Goal: Task Accomplishment & Management: Use online tool/utility

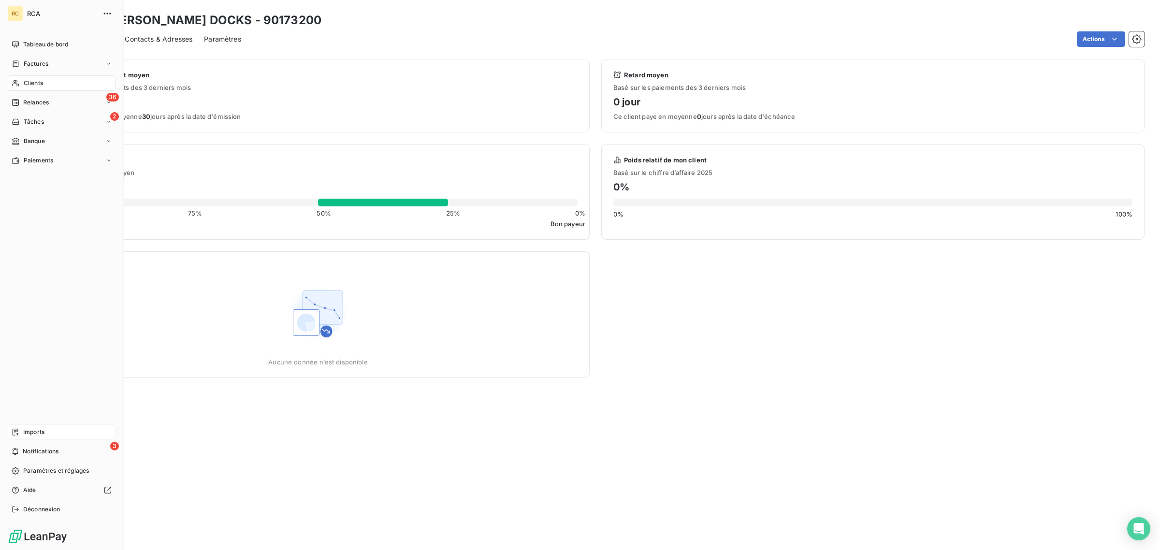
click at [21, 433] on div "Imports" at bounding box center [62, 431] width 108 height 15
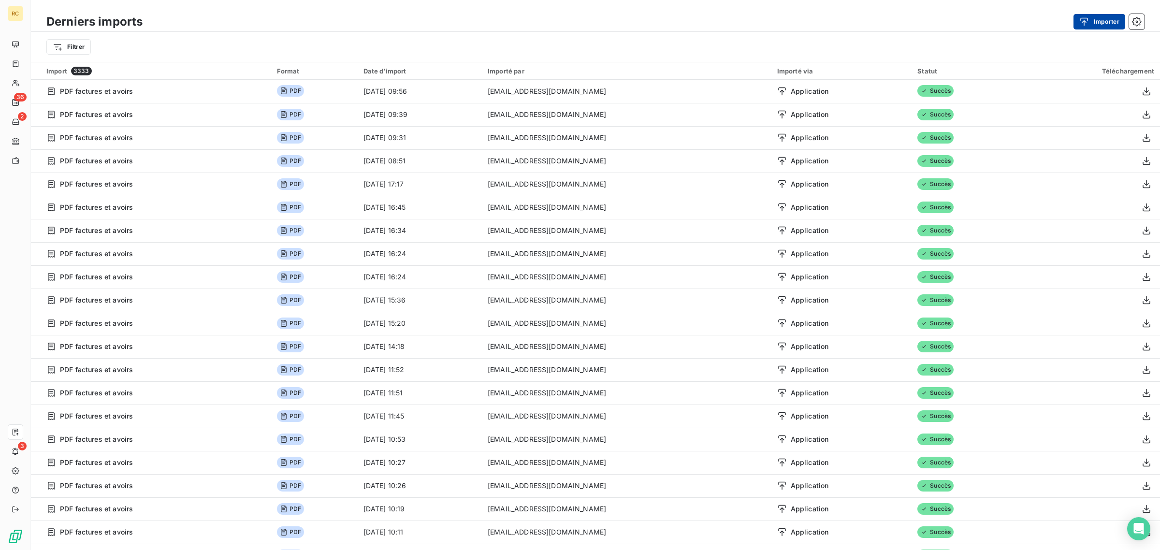
click at [1117, 18] on button "Importer" at bounding box center [1099, 21] width 52 height 15
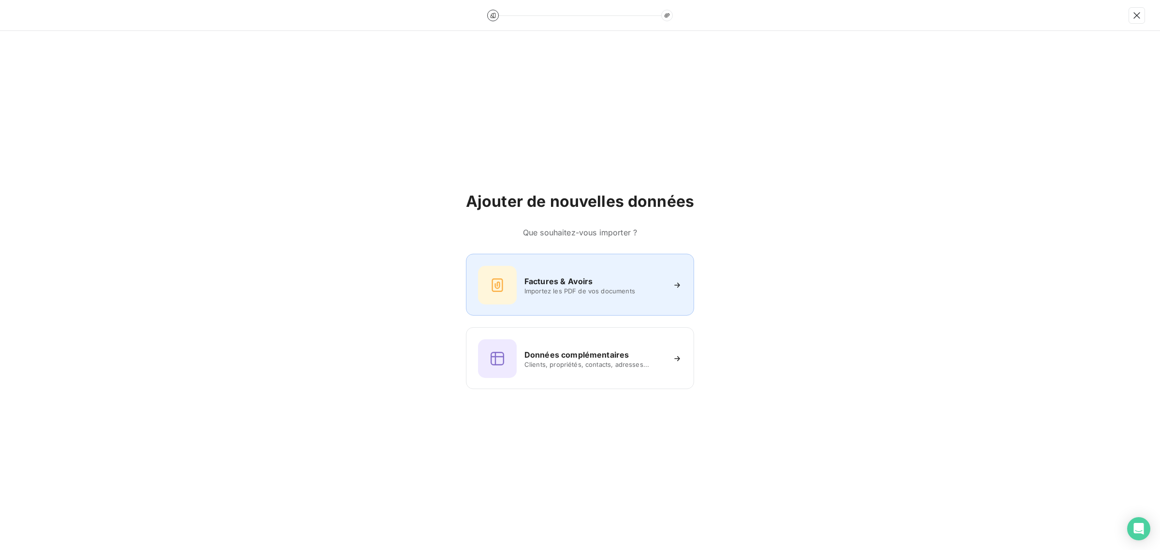
click at [530, 279] on h6 "Factures & Avoirs" at bounding box center [558, 281] width 69 height 12
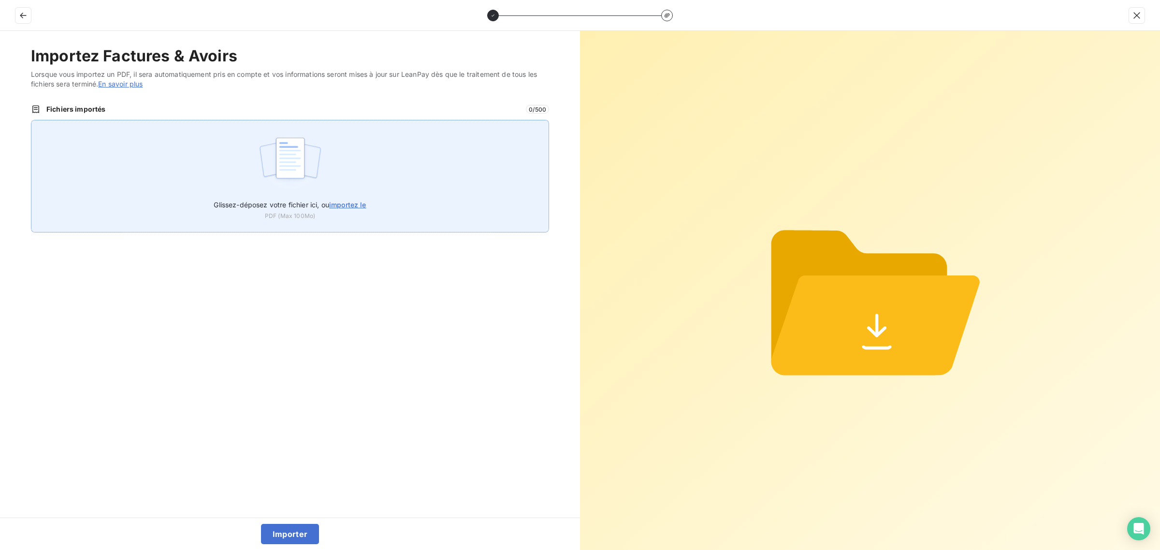
click at [273, 175] on img at bounding box center [290, 163] width 64 height 62
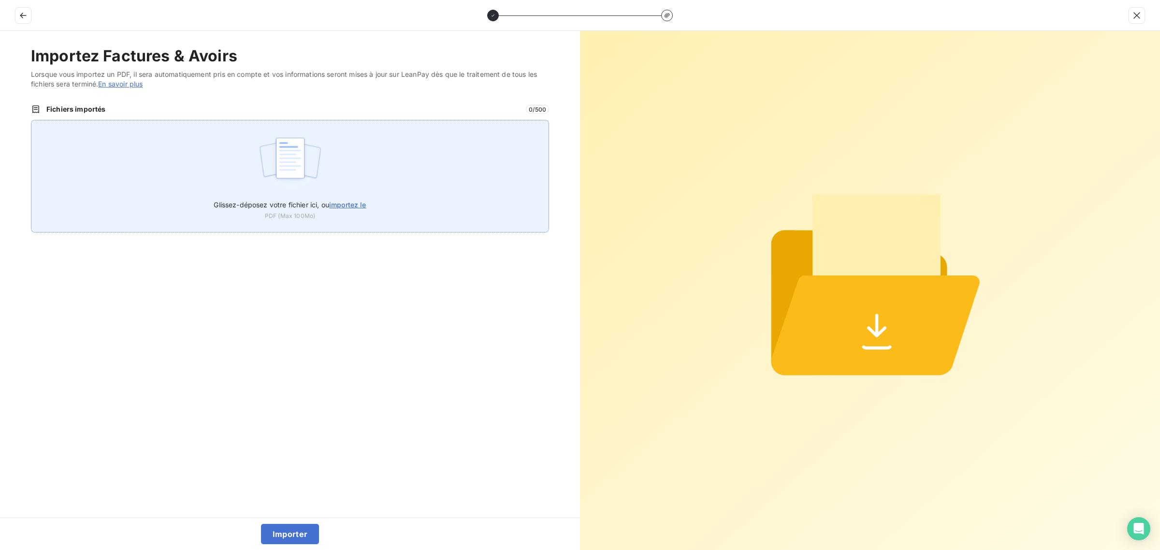
type input "C:\fakepath\FC38842.pdf"
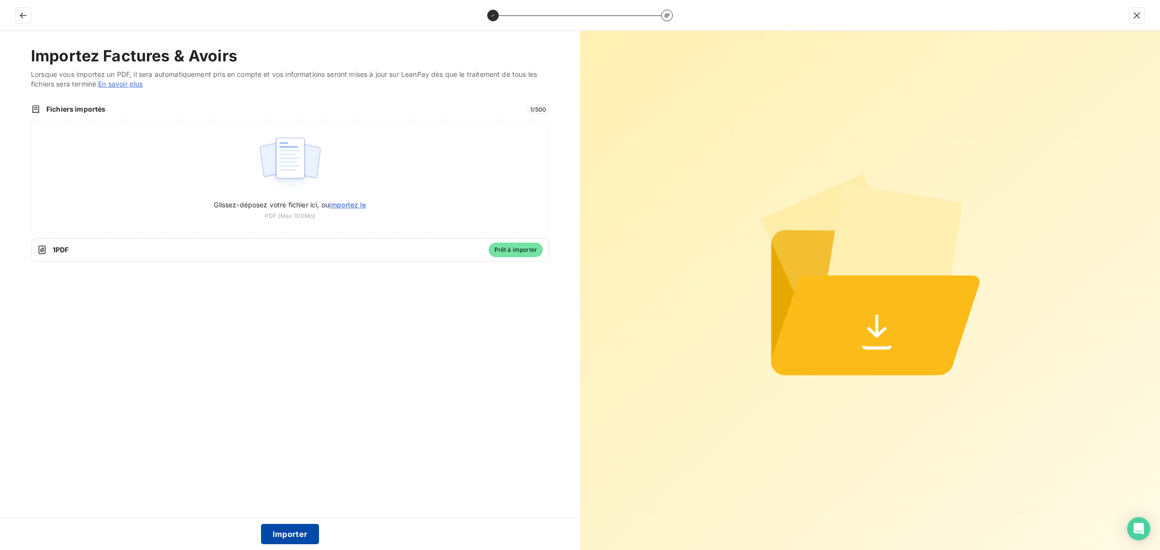
click at [291, 531] on button "Importer" at bounding box center [290, 534] width 58 height 20
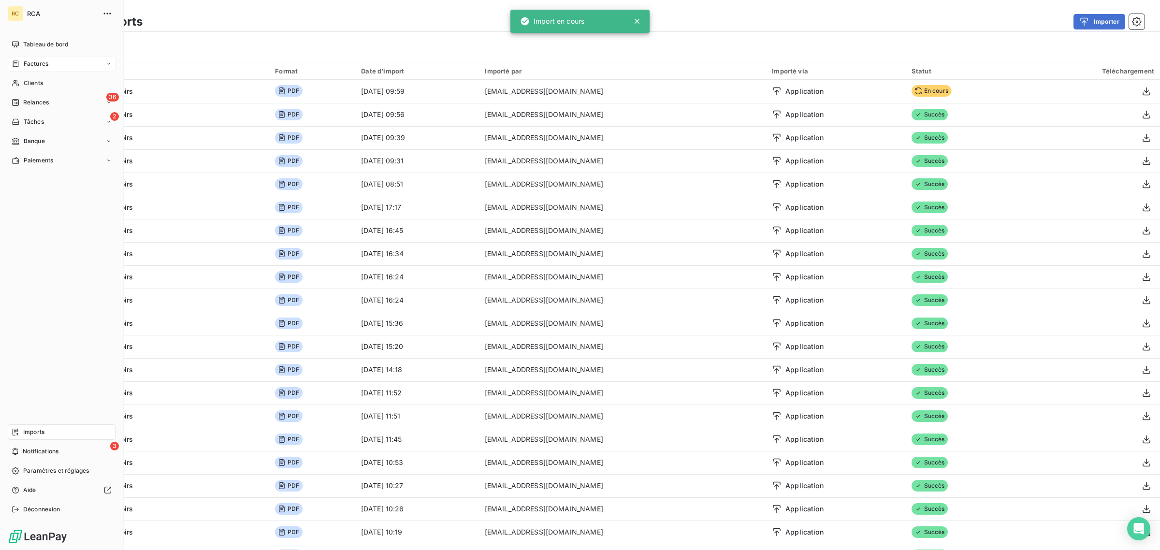
click at [13, 58] on div "Factures" at bounding box center [62, 63] width 108 height 15
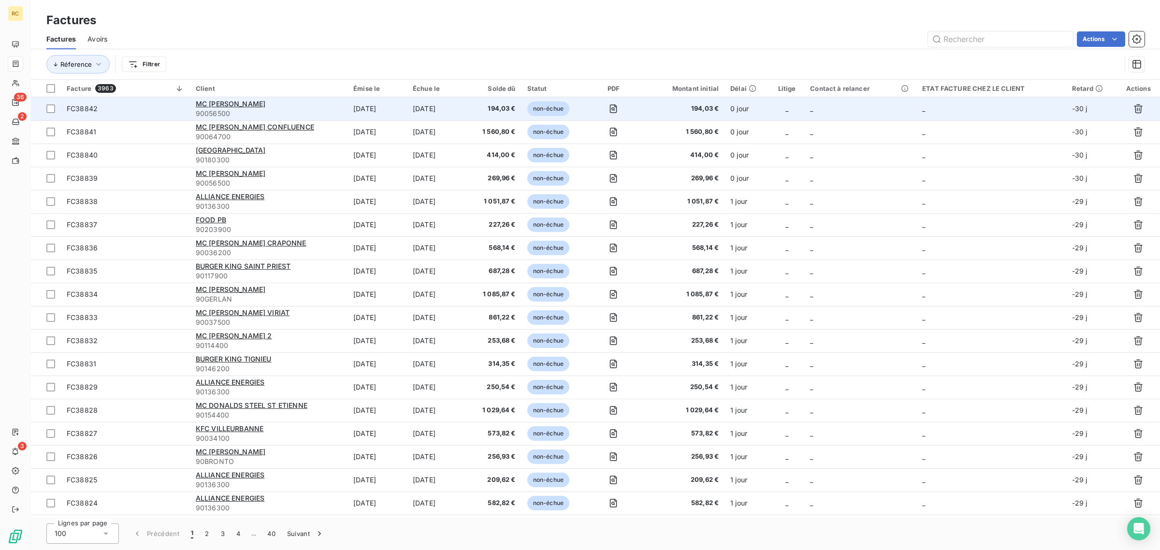
click at [162, 104] on span "FC38842" at bounding box center [125, 109] width 117 height 10
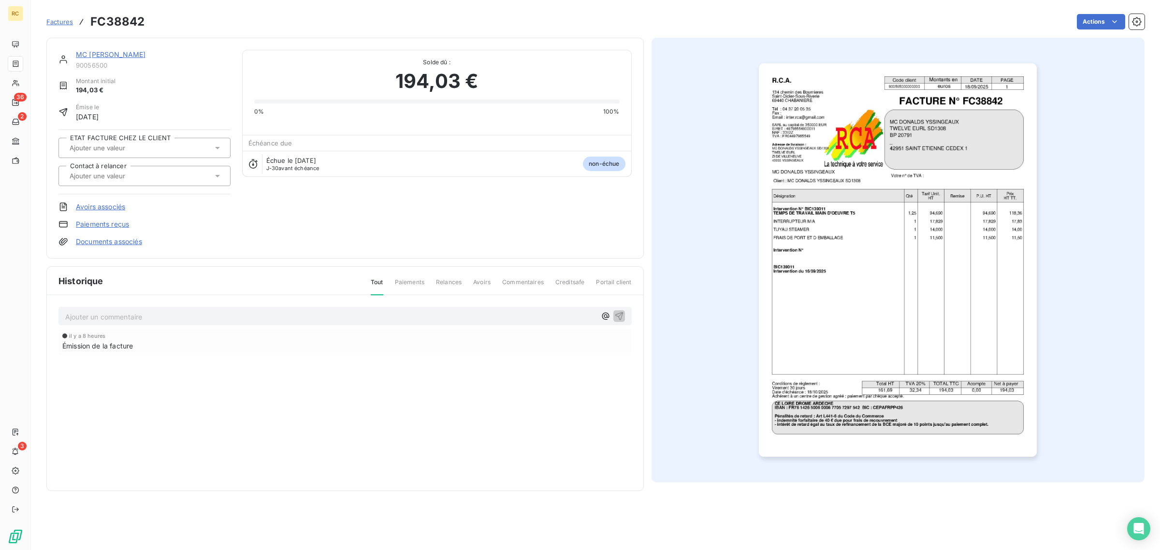
click at [112, 240] on link "Documents associés" at bounding box center [109, 242] width 66 height 10
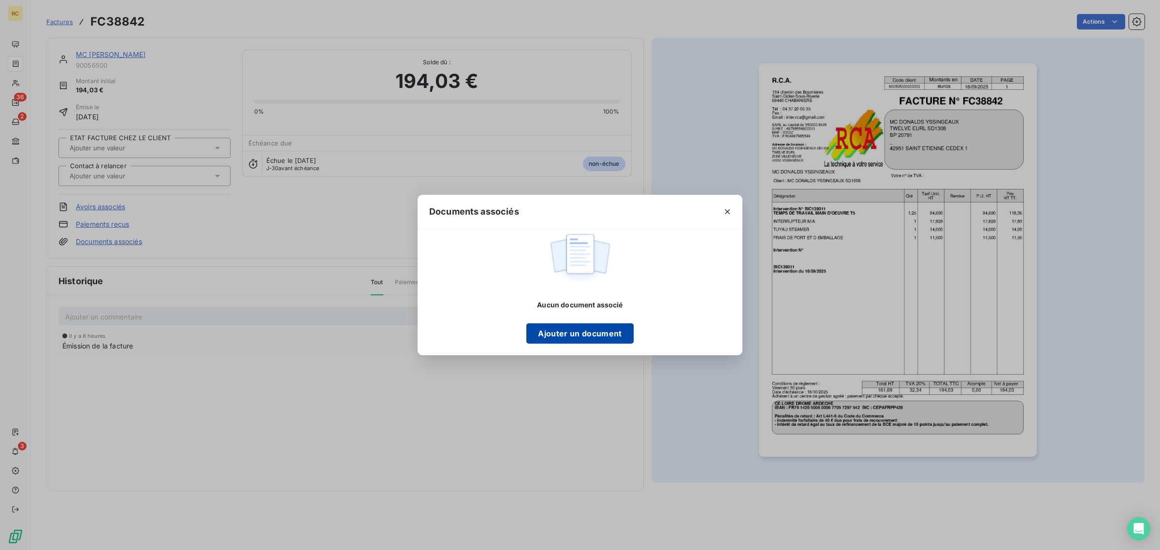
click at [572, 338] on button "Ajouter un document" at bounding box center [579, 333] width 107 height 20
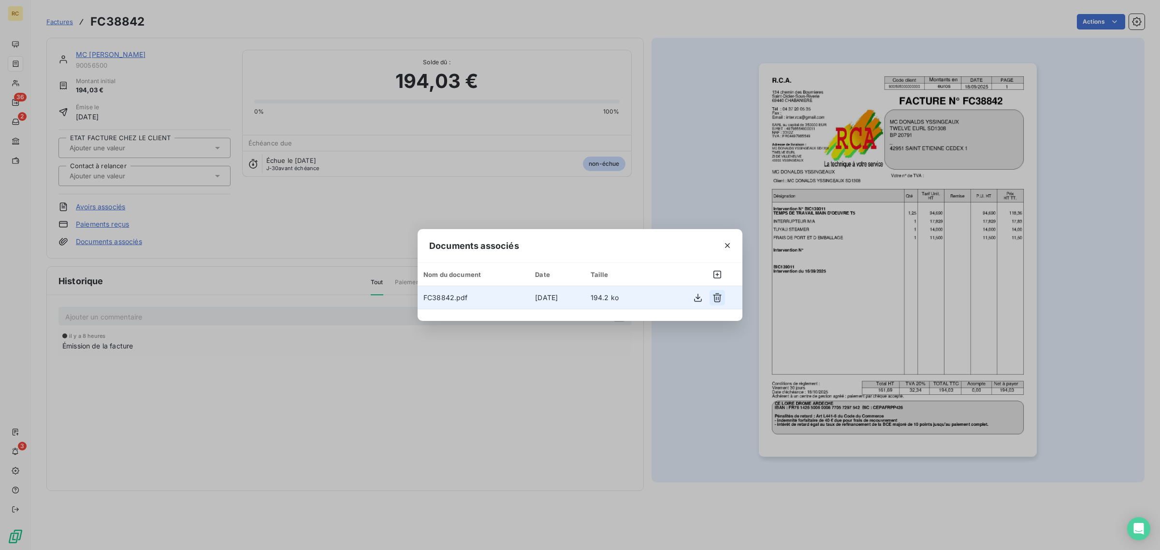
click at [718, 297] on icon "button" at bounding box center [717, 297] width 9 height 9
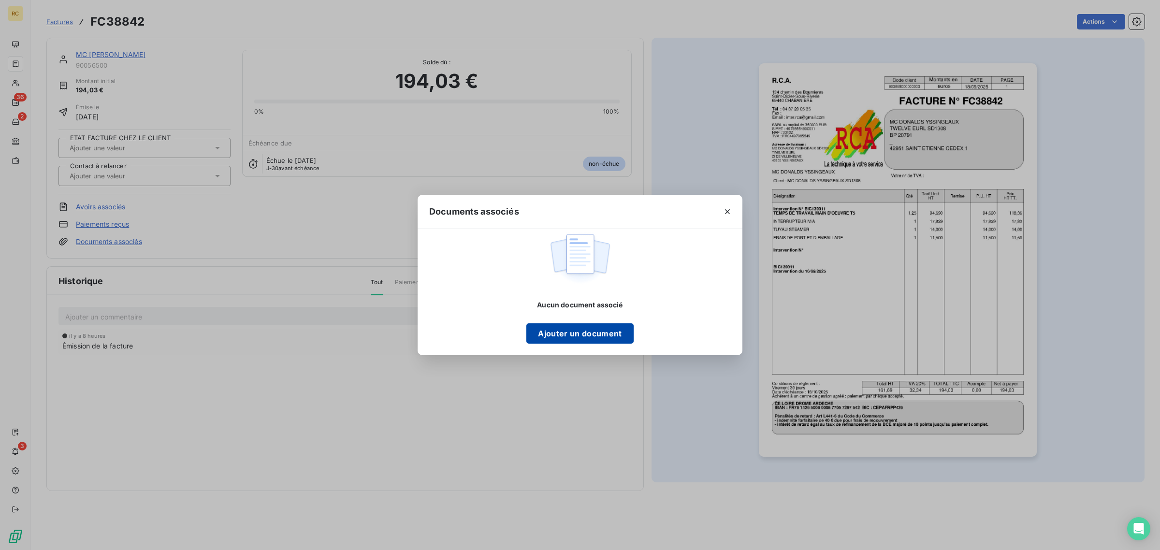
click at [560, 329] on button "Ajouter un document" at bounding box center [579, 333] width 107 height 20
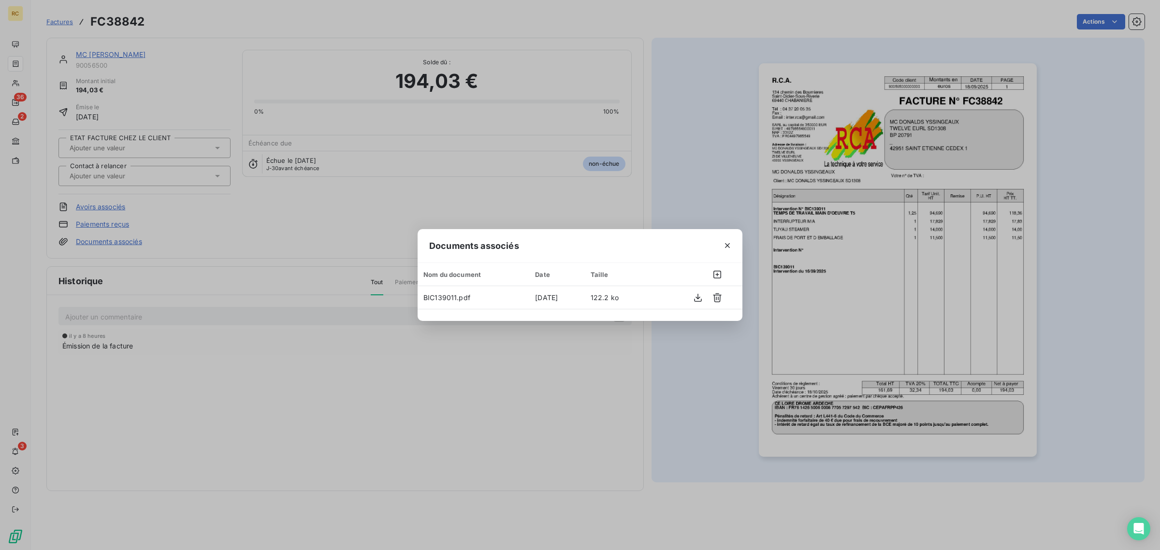
click at [908, 249] on div "Documents associés Nom du document Date Taille BIC139011.pdf [DATE] 122.2 ko" at bounding box center [580, 275] width 1160 height 550
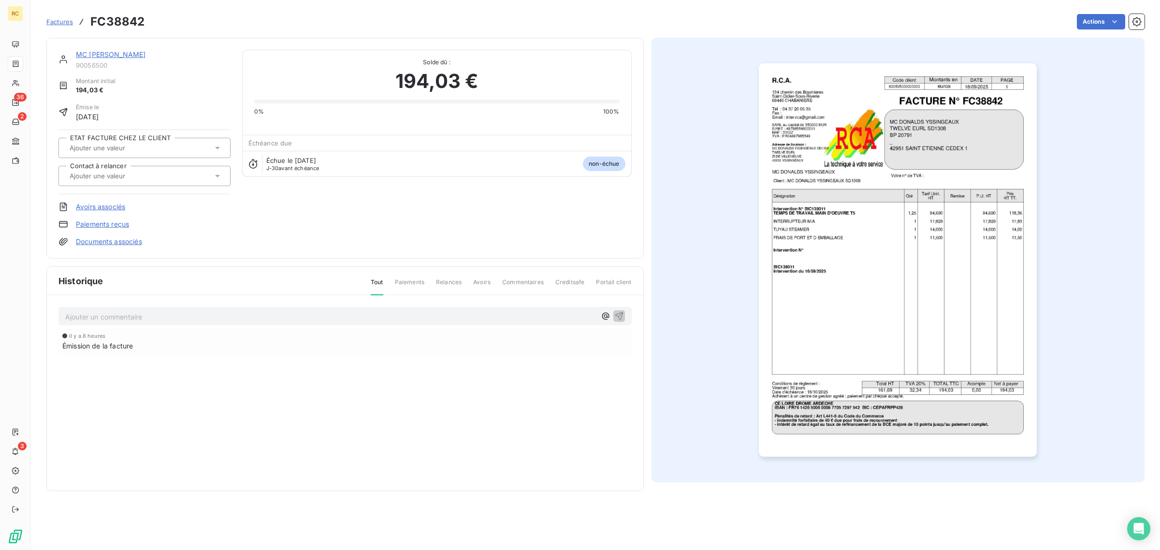
click at [906, 248] on img "button" at bounding box center [898, 259] width 278 height 393
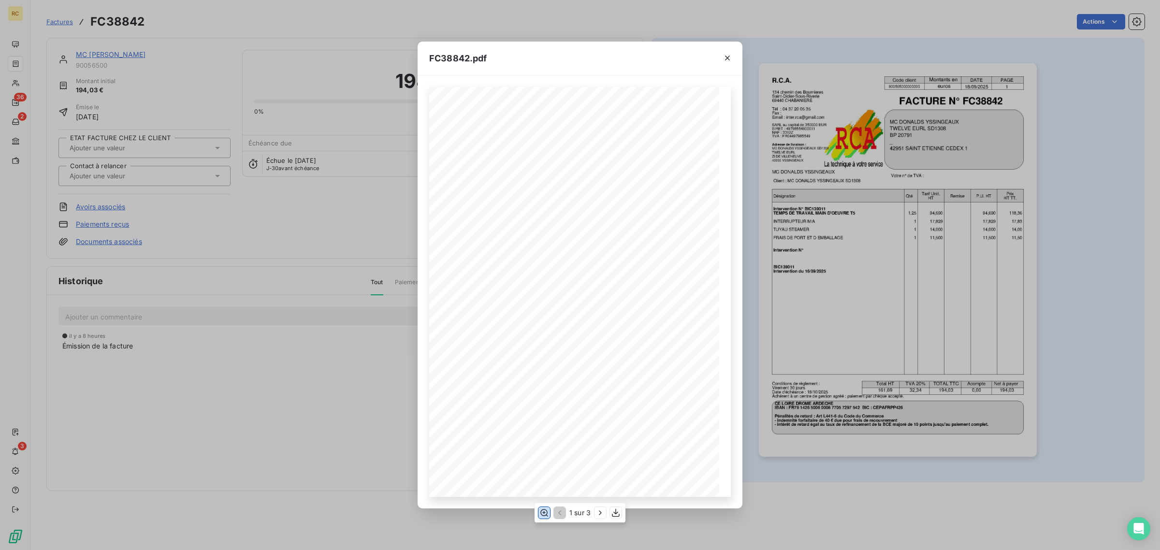
drag, startPoint x: 547, startPoint y: 510, endPoint x: 546, endPoint y: 505, distance: 4.9
click at [547, 510] on icon "button" at bounding box center [544, 513] width 10 height 10
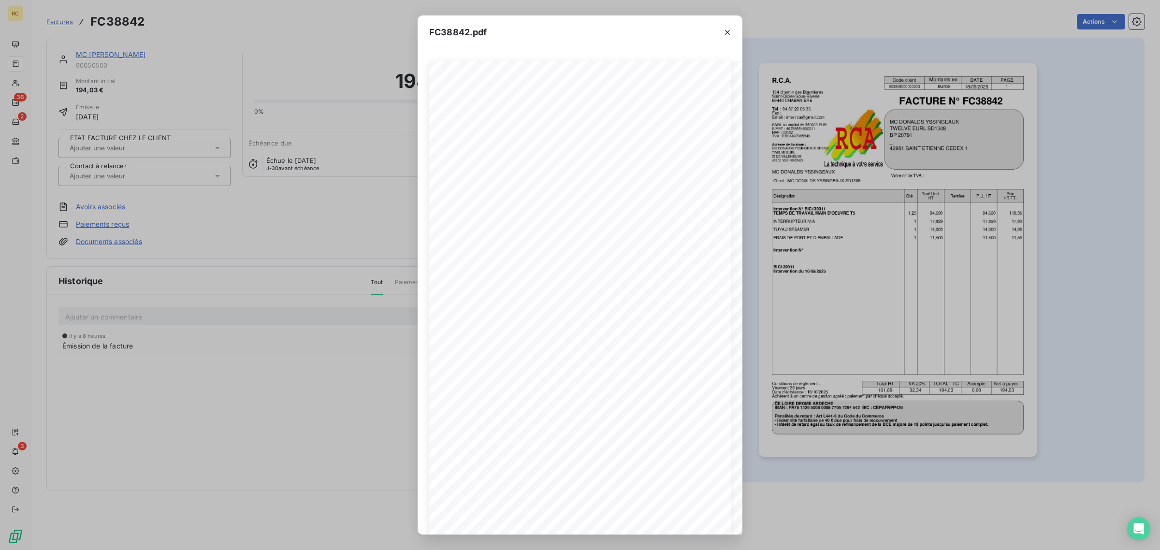
click at [343, 298] on div "FC38842.pdf R.C.A. Code client Montants en DATE PAGE 900565000000000 euros [DAT…" at bounding box center [580, 275] width 1160 height 550
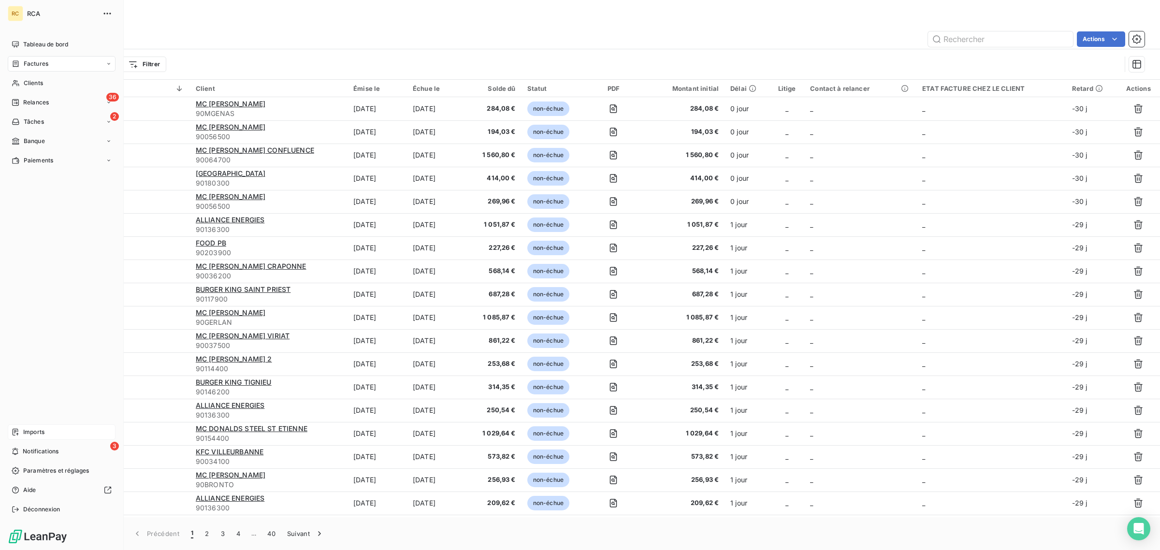
click at [46, 432] on div "Imports" at bounding box center [62, 431] width 108 height 15
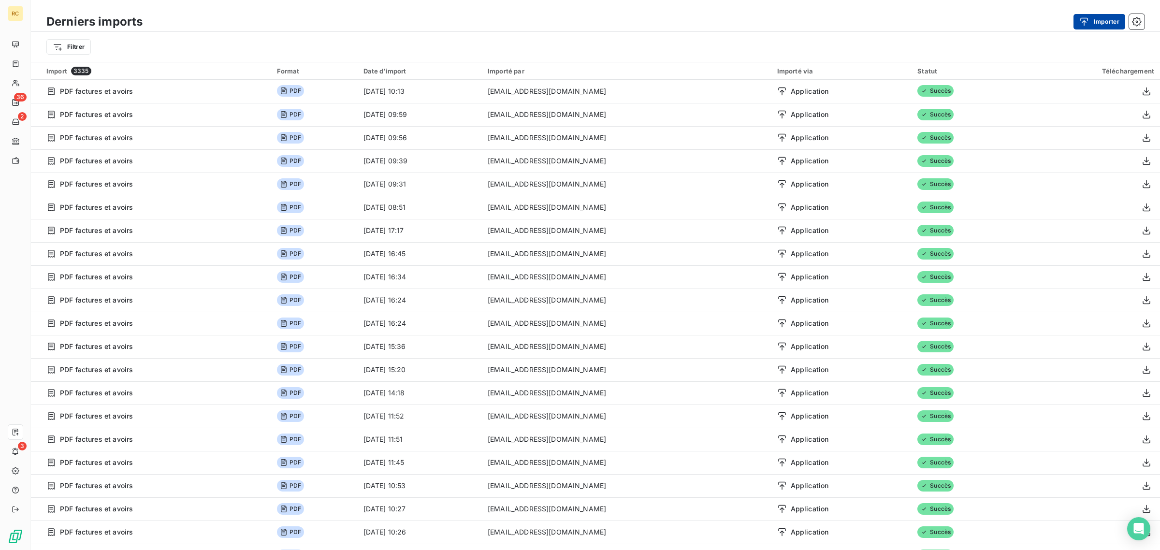
click at [1088, 22] on icon "button" at bounding box center [1084, 22] width 10 height 10
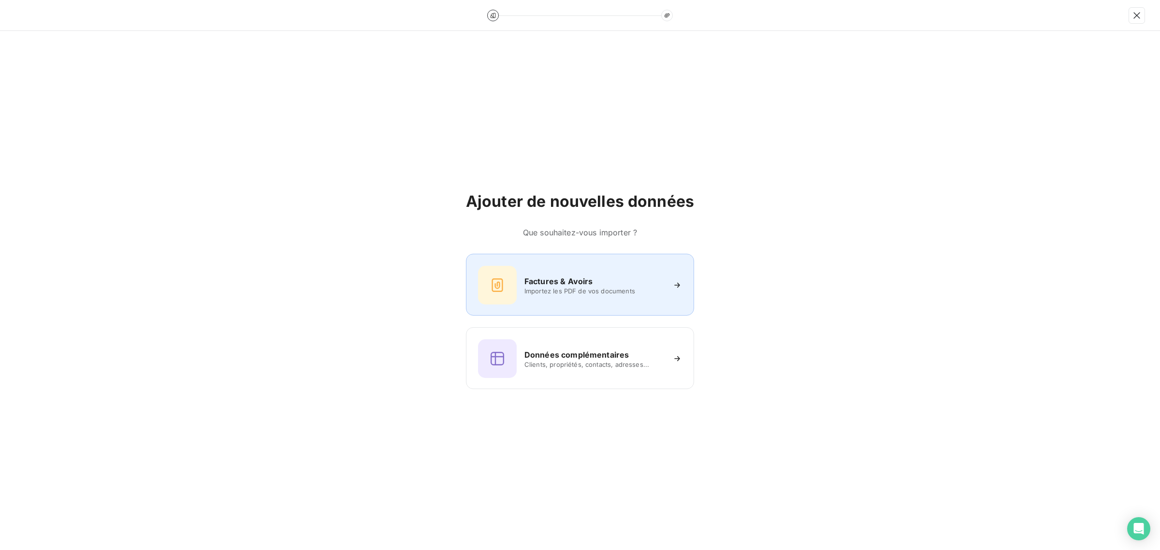
click at [539, 275] on h6 "Factures & Avoirs" at bounding box center [558, 281] width 69 height 12
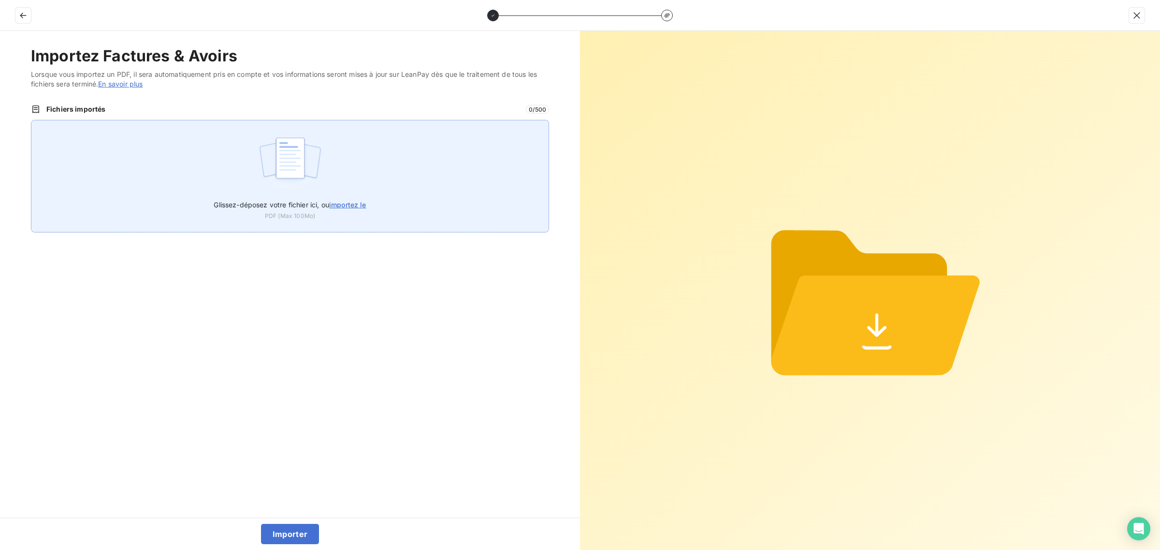
click at [194, 174] on div "Glissez-déposez votre fichier ici, ou importez le PDF (Max 100Mo)" at bounding box center [290, 176] width 518 height 113
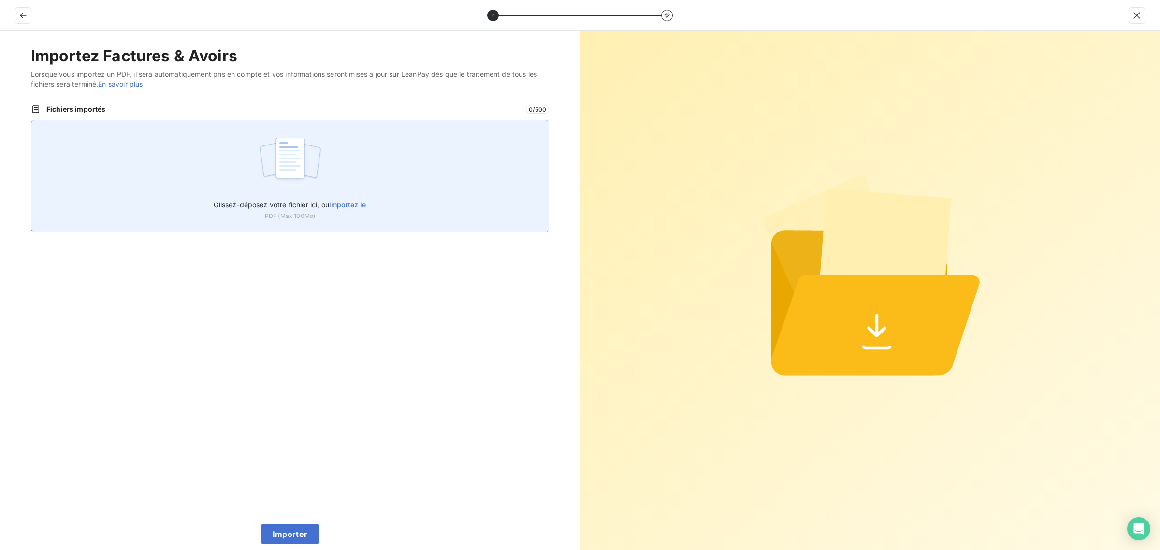
type input "C:\fakepath\FC38844.pdf"
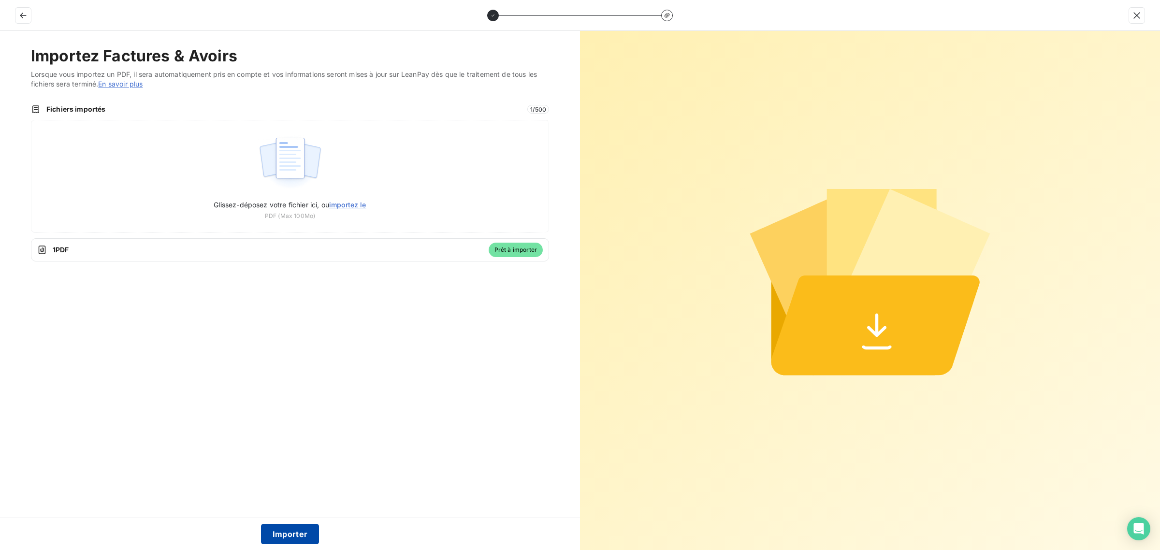
click at [287, 532] on button "Importer" at bounding box center [290, 534] width 58 height 20
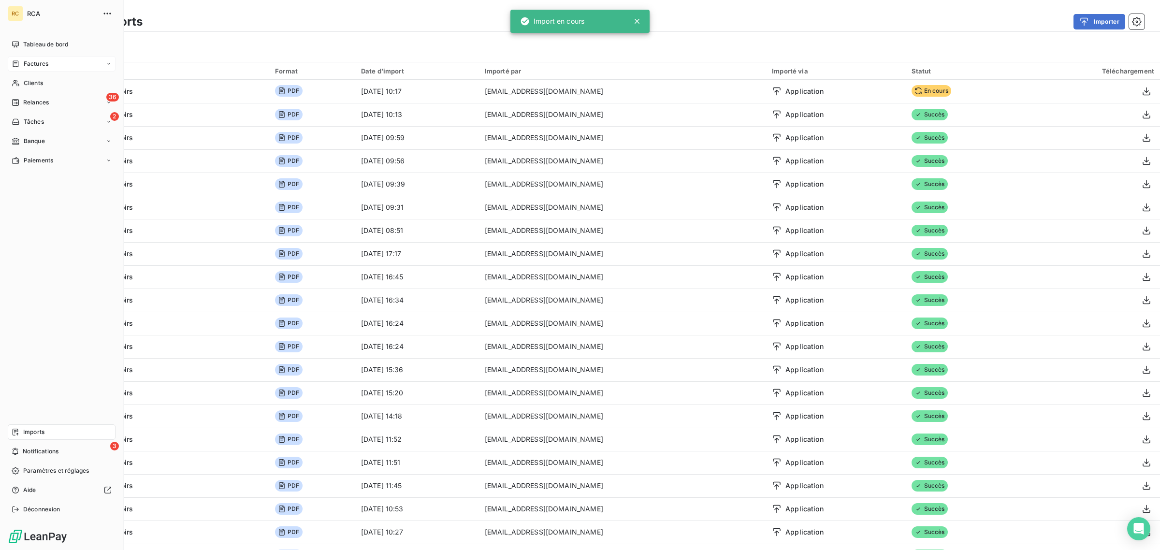
click at [40, 63] on span "Factures" at bounding box center [36, 63] width 25 height 9
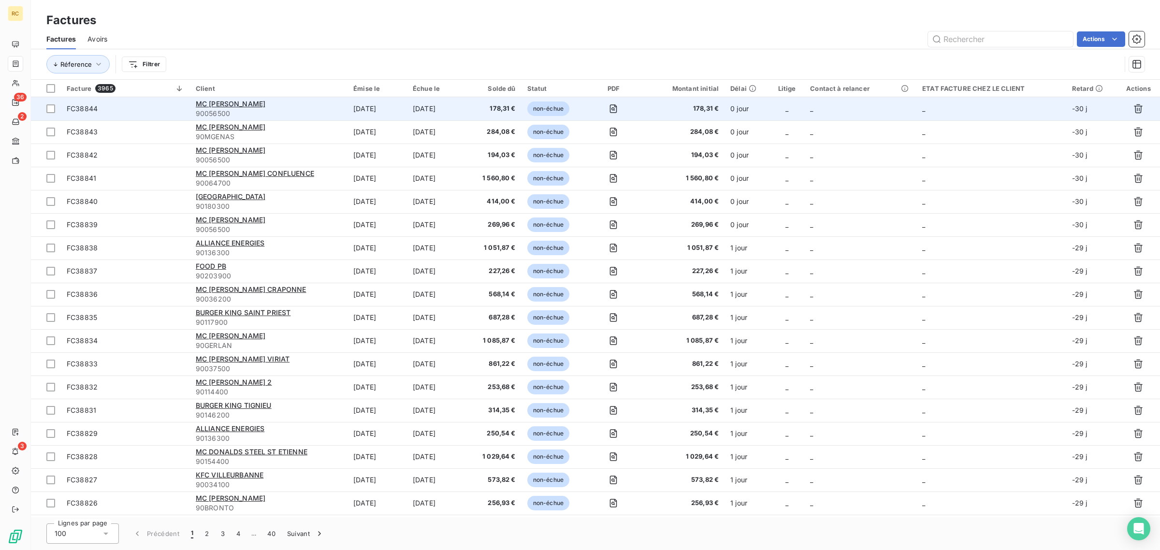
click at [155, 109] on span "FC38844" at bounding box center [125, 109] width 117 height 10
click at [161, 106] on span "FC38844" at bounding box center [125, 109] width 117 height 10
click at [177, 105] on span "FC38844" at bounding box center [125, 109] width 117 height 10
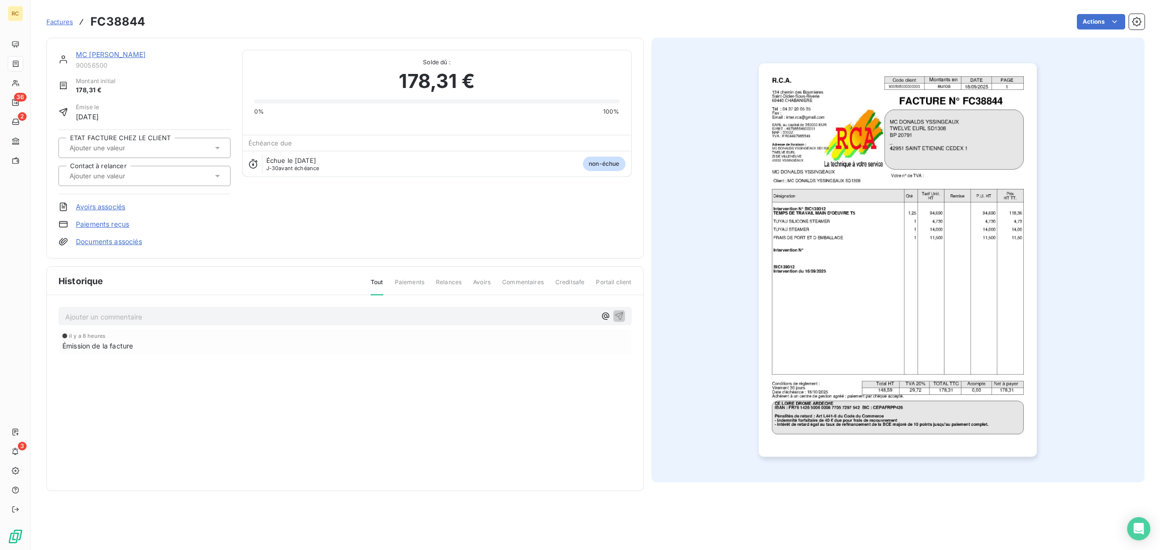
click at [108, 243] on link "Documents associés" at bounding box center [109, 242] width 66 height 10
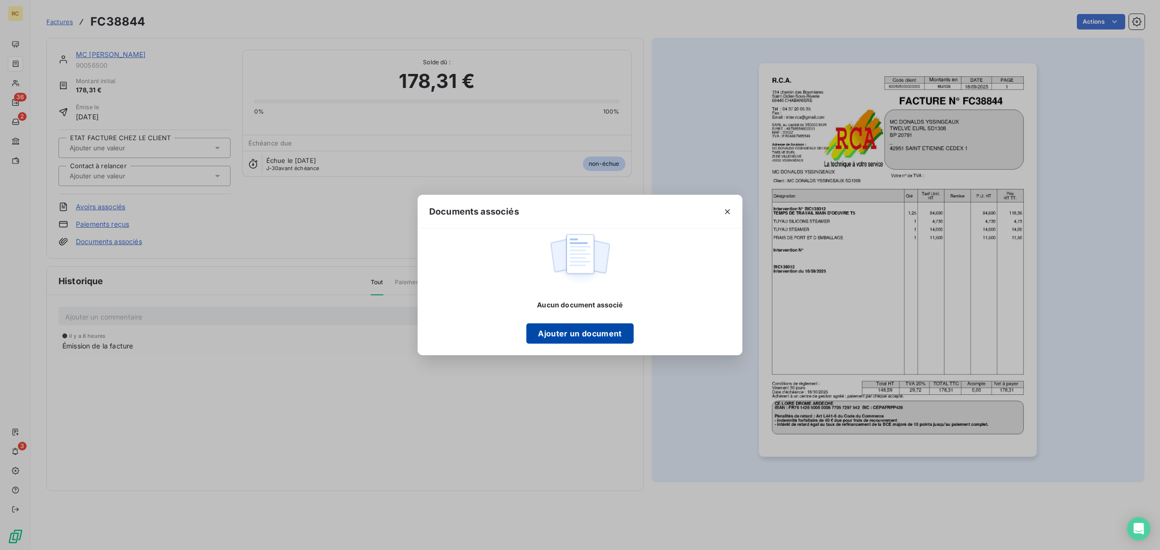
click at [584, 337] on button "Ajouter un document" at bounding box center [579, 333] width 107 height 20
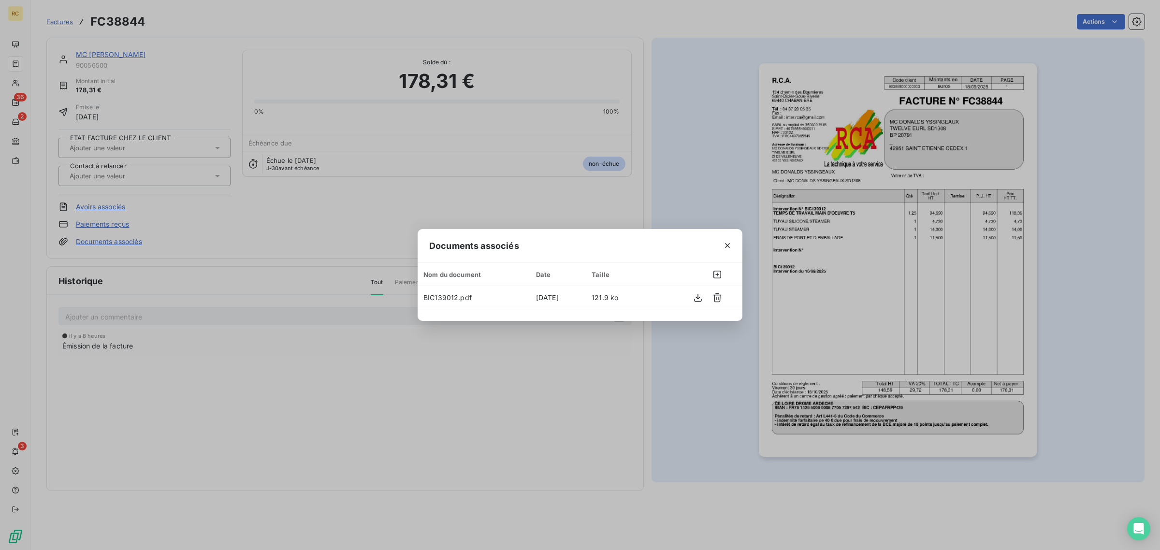
click at [881, 194] on div "Documents associés Nom du document Date Taille BIC139012.pdf [DATE] 121.9 ko" at bounding box center [580, 275] width 1160 height 550
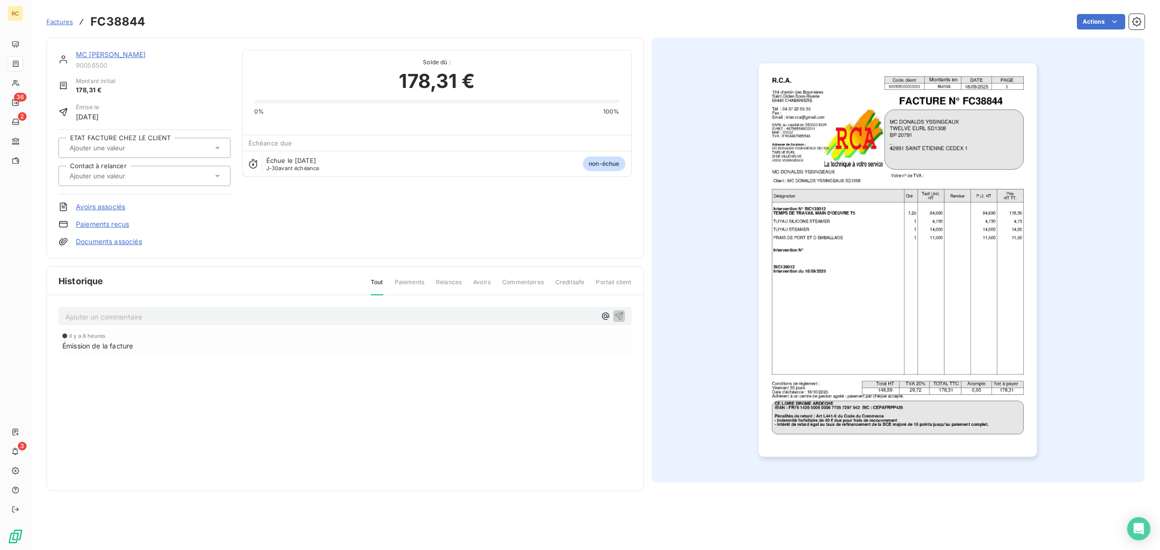
click at [859, 213] on img "button" at bounding box center [898, 259] width 278 height 393
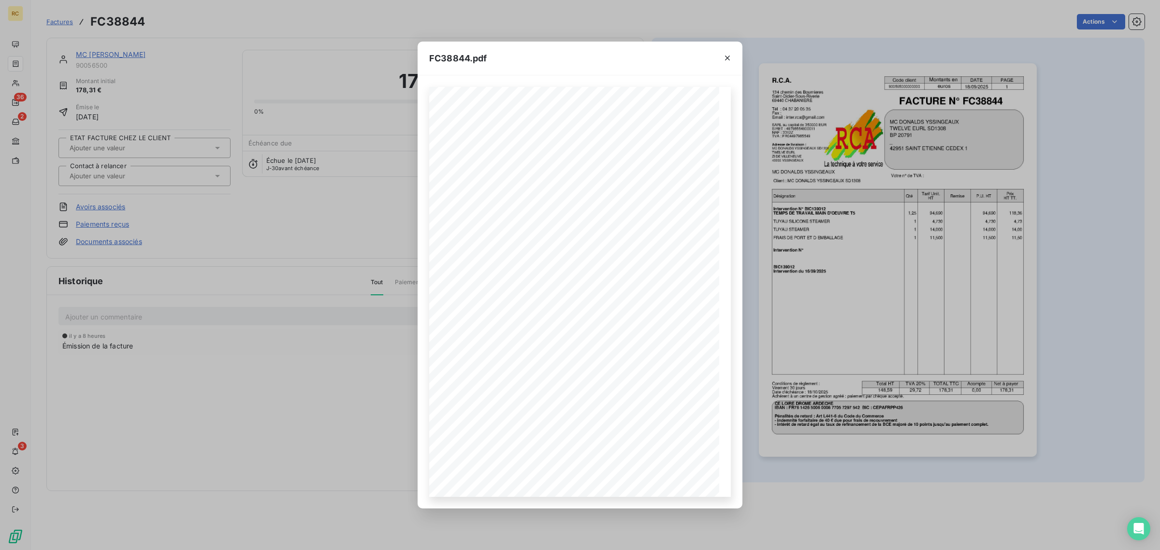
click at [778, 136] on div "FC38844.pdf R.C.A. Code client Montants en DATE PAGE 900565000000000 euros [DAT…" at bounding box center [580, 275] width 1160 height 550
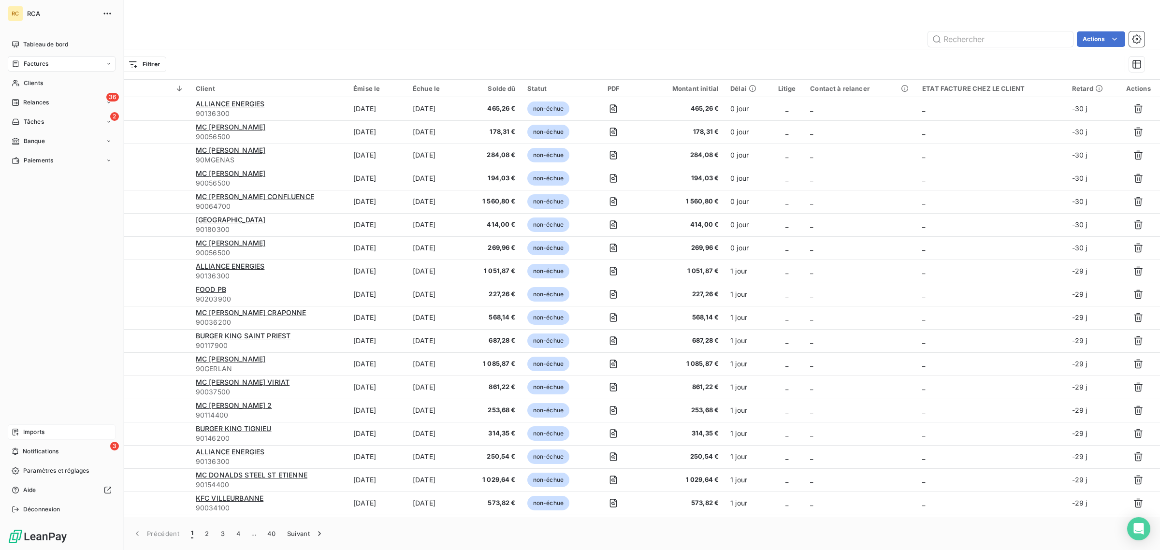
click at [42, 432] on span "Imports" at bounding box center [33, 432] width 21 height 9
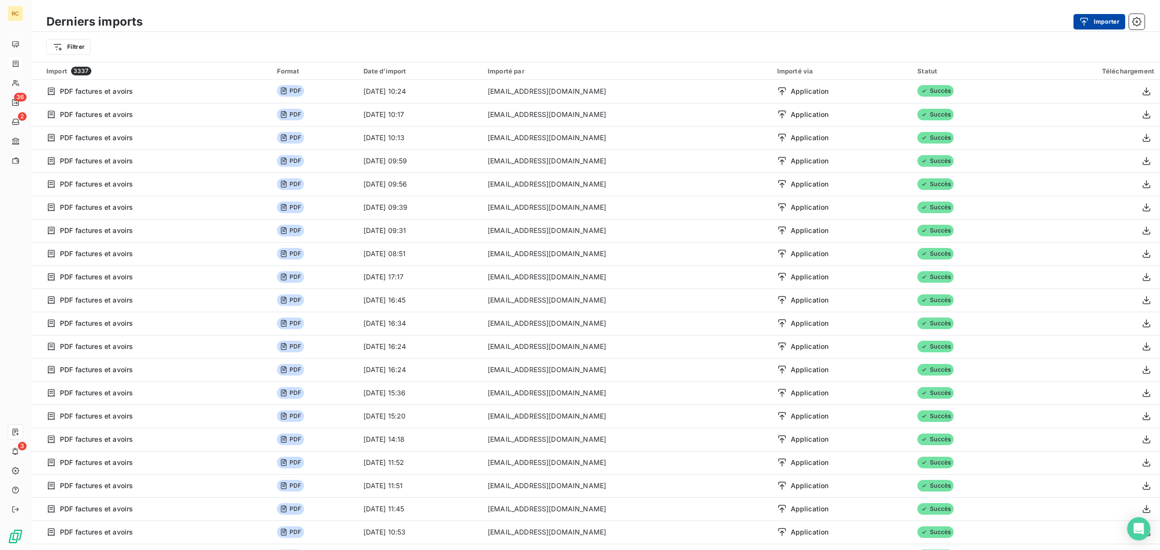
click at [1092, 27] on button "Importer" at bounding box center [1099, 21] width 52 height 15
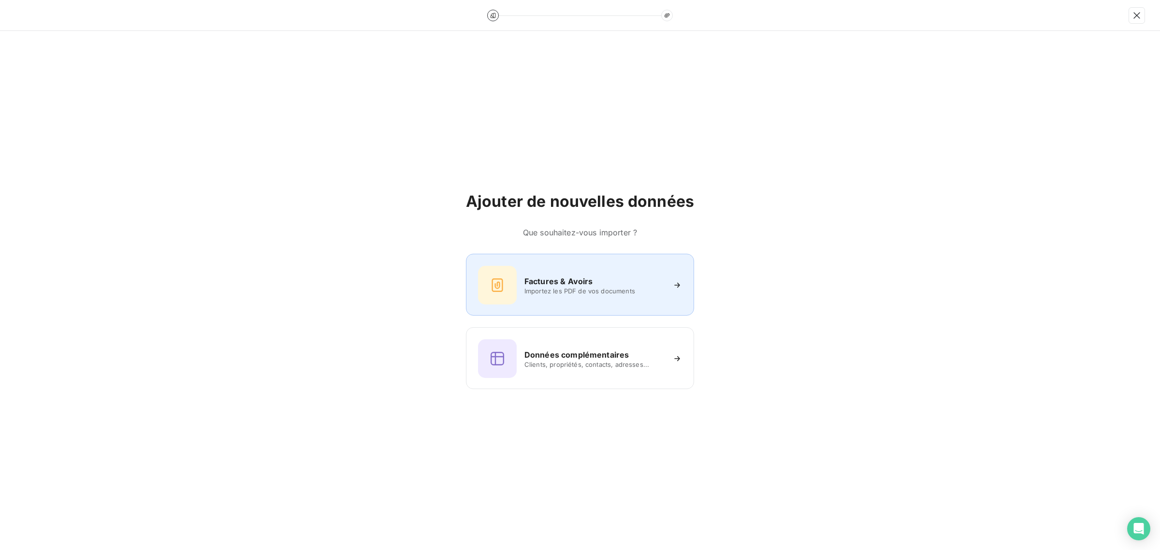
click at [545, 303] on div "Factures & Avoirs Importez les PDF de vos documents" at bounding box center [580, 285] width 204 height 39
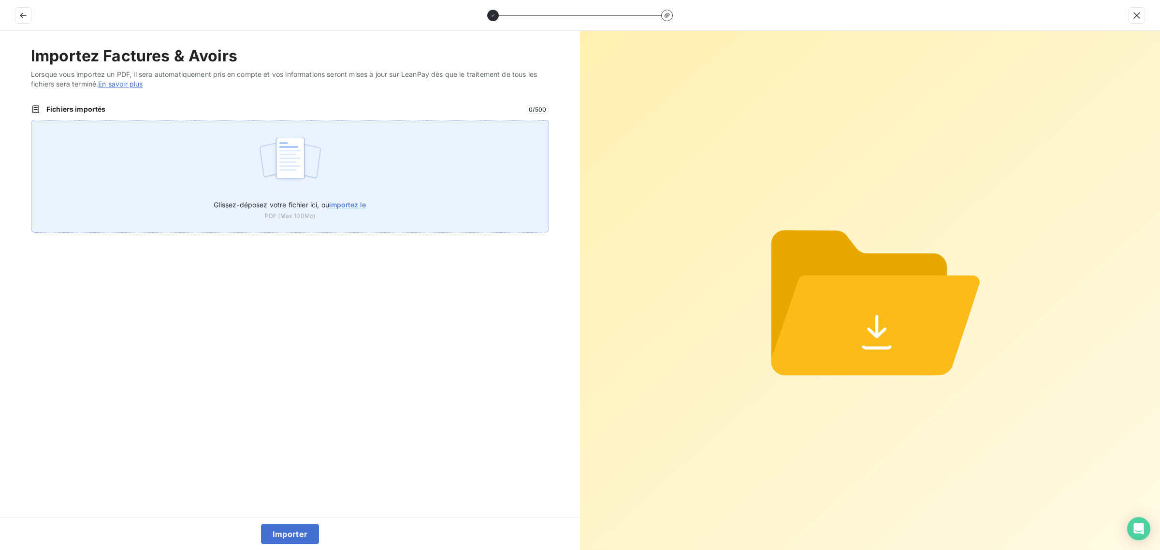
click at [348, 177] on div "Glissez-déposez votre fichier ici, ou importez le PDF (Max 100Mo)" at bounding box center [290, 176] width 518 height 113
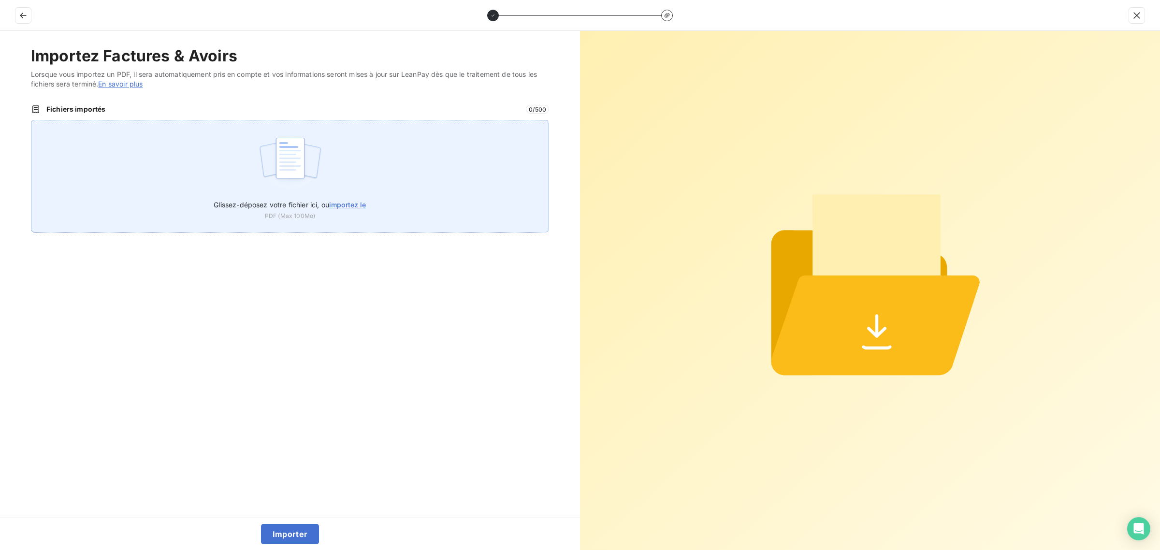
type input "C:\fakepath\FC38846.pdf"
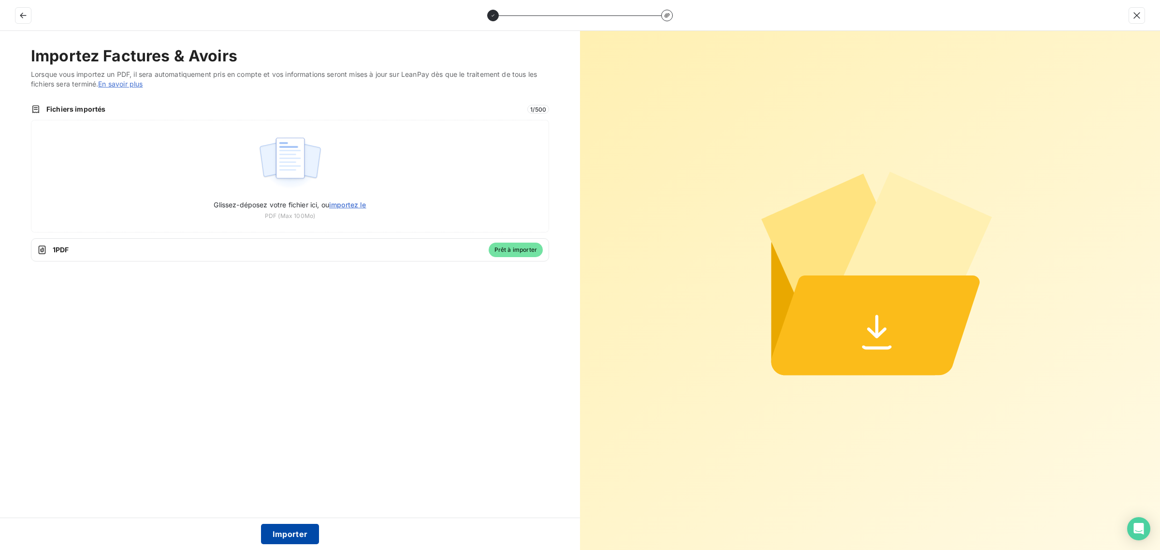
click at [295, 532] on button "Importer" at bounding box center [290, 534] width 58 height 20
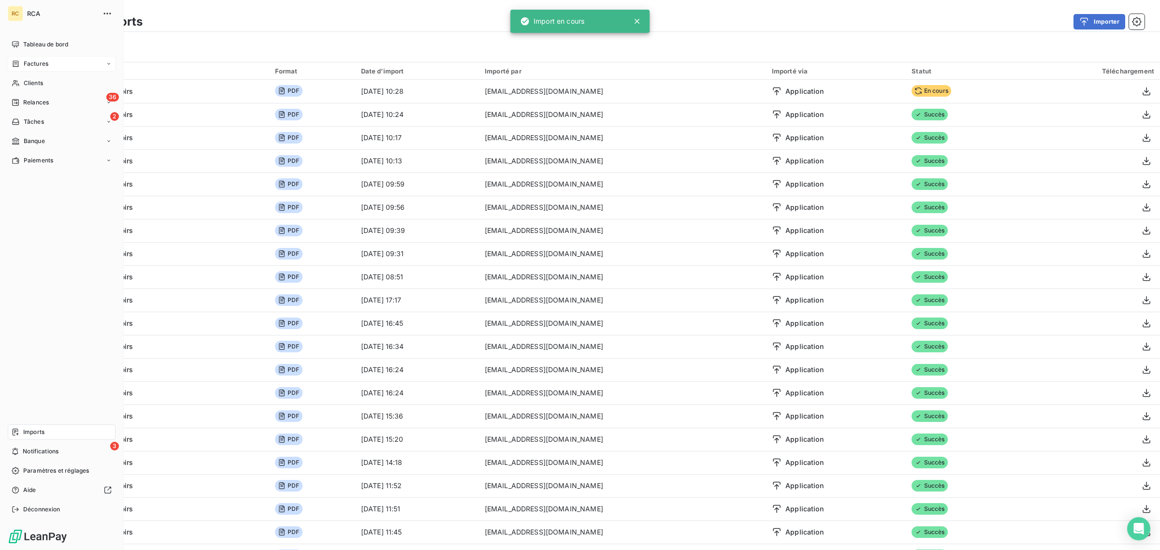
click at [24, 64] on span "Factures" at bounding box center [36, 63] width 25 height 9
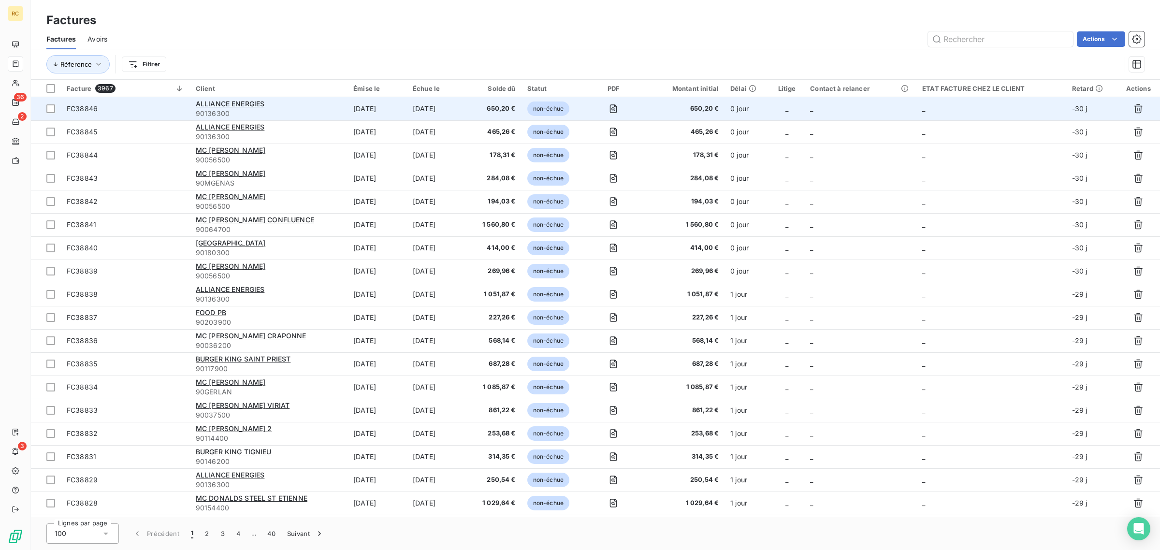
click at [135, 111] on span "FC38846" at bounding box center [125, 109] width 117 height 10
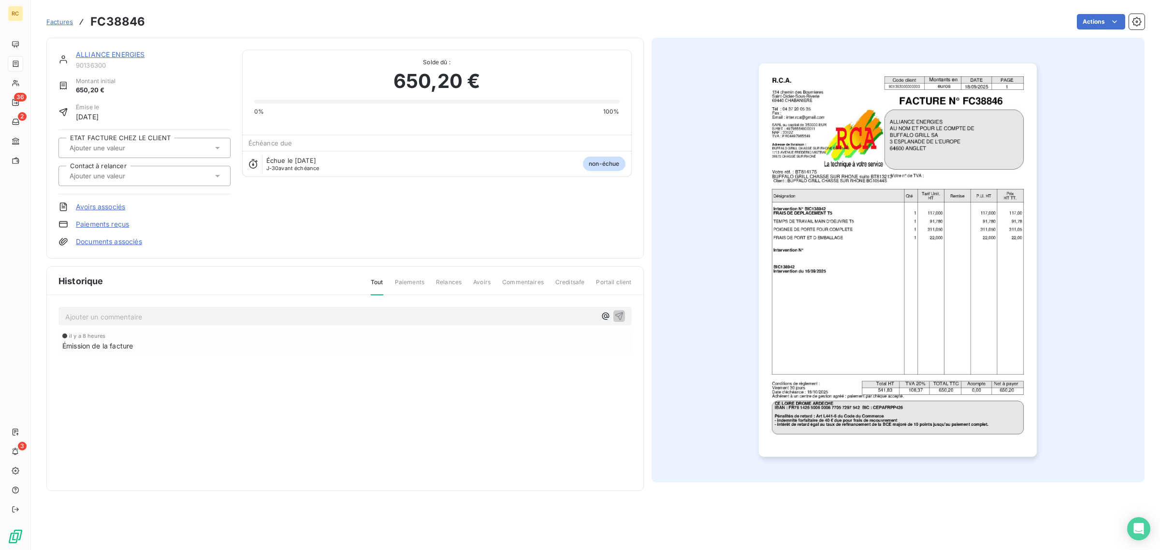
click at [122, 242] on link "Documents associés" at bounding box center [109, 242] width 66 height 10
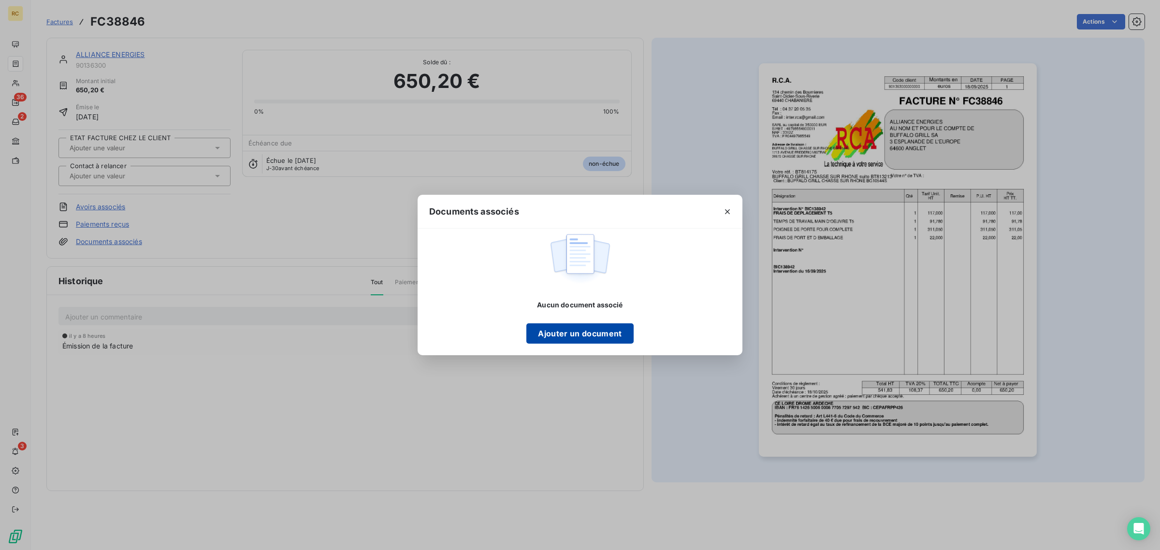
click at [569, 334] on button "Ajouter un document" at bounding box center [579, 333] width 107 height 20
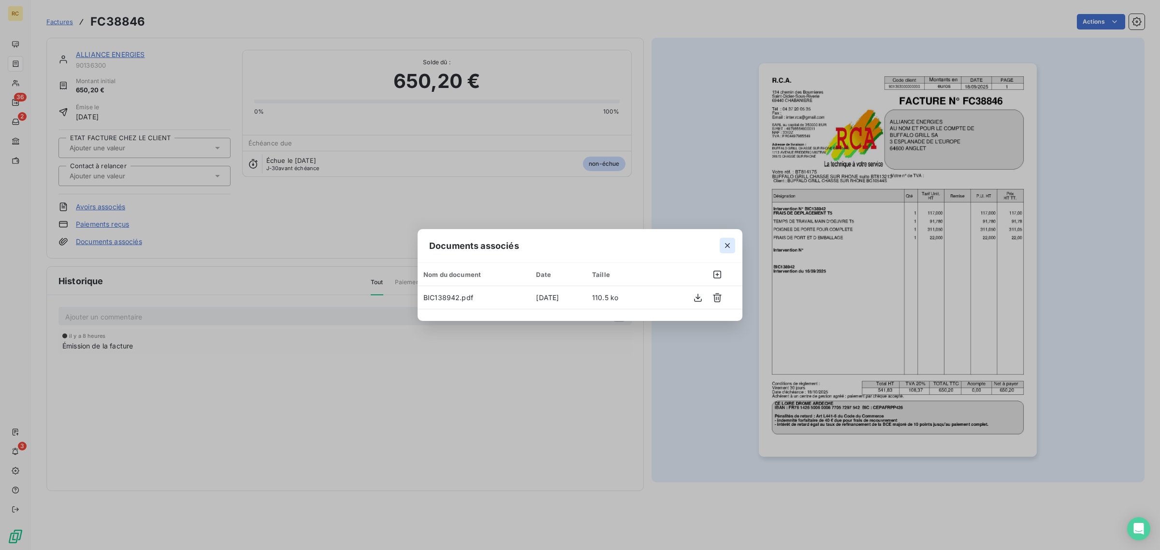
click at [728, 241] on icon "button" at bounding box center [727, 246] width 10 height 10
